Goal: Use online tool/utility: Utilize a website feature to perform a specific function

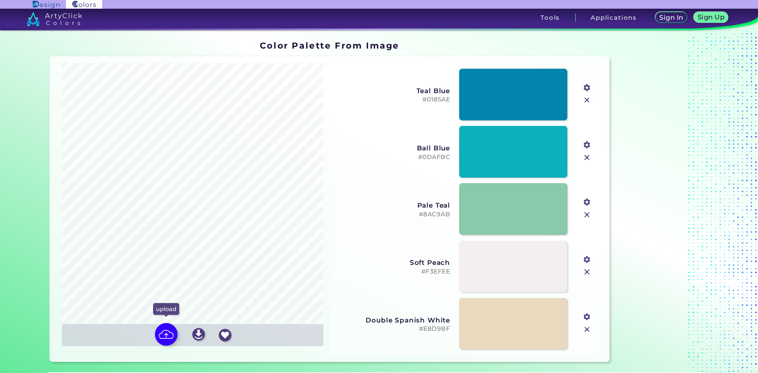
click at [169, 334] on img at bounding box center [166, 334] width 23 height 23
click at [0, 0] on input "file" at bounding box center [0, 0] width 0 height 0
type input "#c5d4ec"
type input "#a4c0e7"
type input "#6d7223"
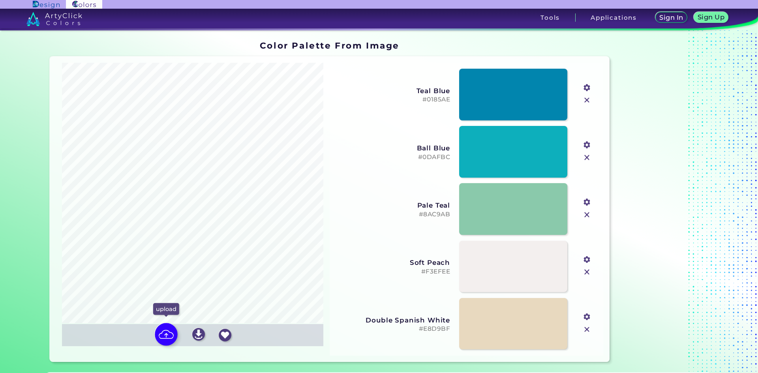
type input "#a59a83"
type input "#4b332e"
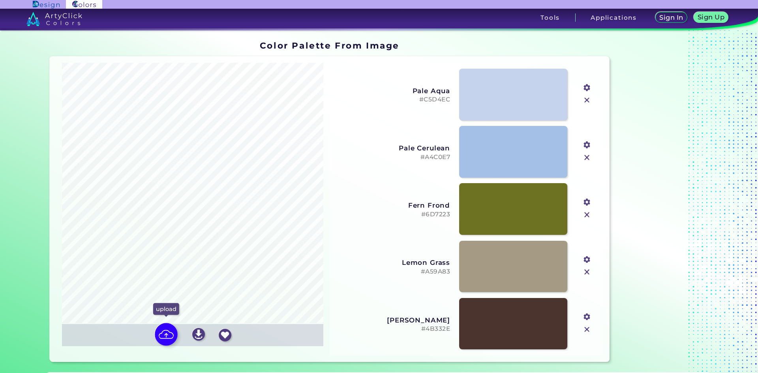
click at [0, 0] on input "file" at bounding box center [0, 0] width 0 height 0
click at [441, 330] on h5 "#4B332E" at bounding box center [393, 328] width 114 height 7
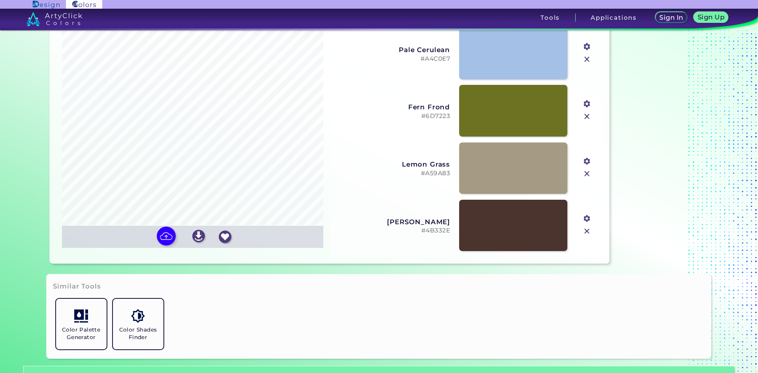
scroll to position [118, 0]
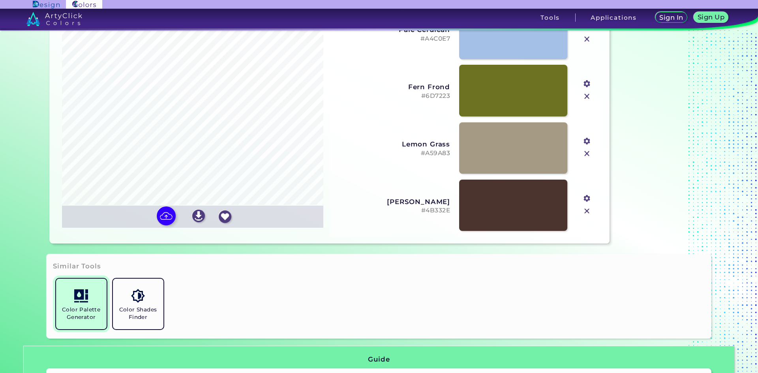
click at [90, 310] on h5 "Color Palette Generator" at bounding box center [81, 313] width 44 height 15
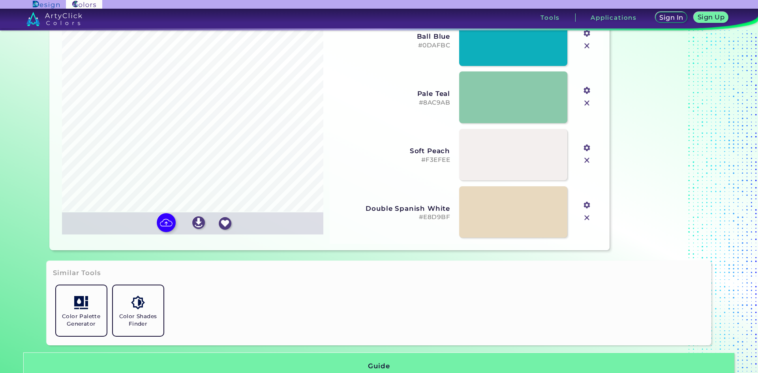
scroll to position [118, 0]
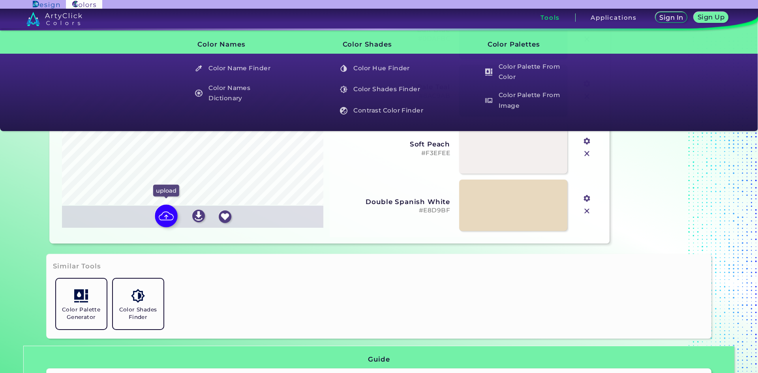
click at [165, 222] on img at bounding box center [166, 215] width 23 height 23
click at [0, 0] on input "file" at bounding box center [0, 0] width 0 height 0
type input "#c0d2ed"
type input "#7b616b"
type input "#a5c2e6"
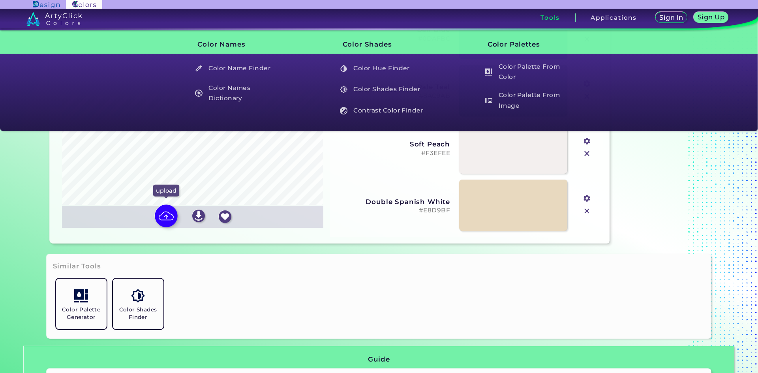
type input "#3b3329"
type input "#979c47"
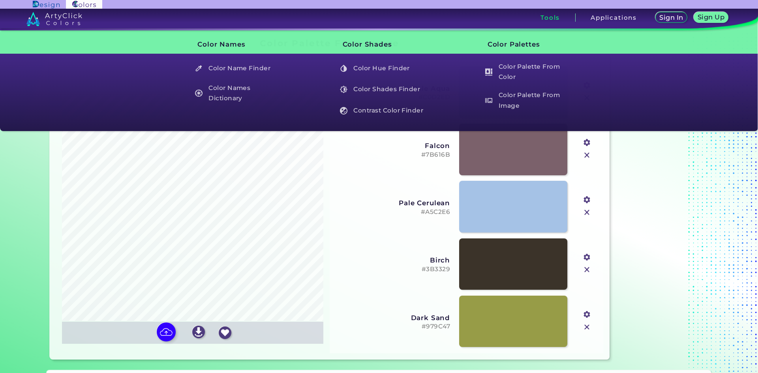
scroll to position [0, 0]
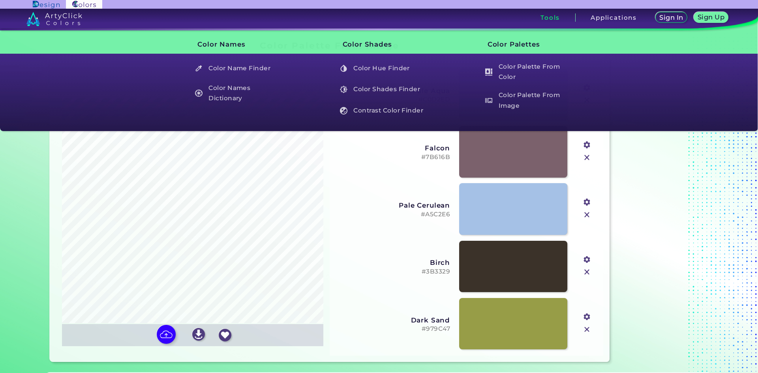
click at [400, 200] on div "Pale Cerulean #A5C2E6" at bounding box center [393, 209] width 114 height 18
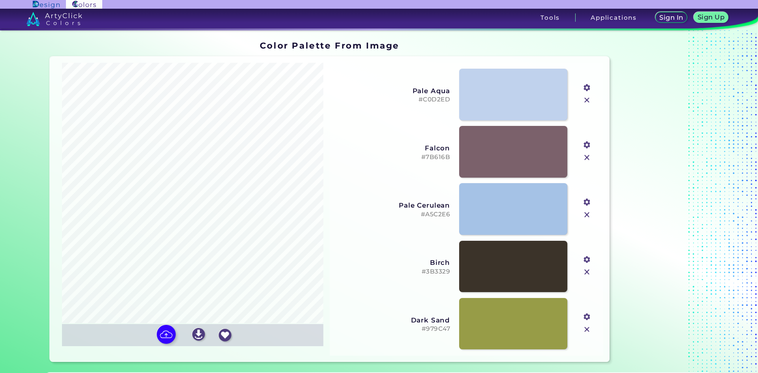
click at [437, 156] on h5 "#7B616B" at bounding box center [393, 157] width 114 height 7
